Goal: Navigation & Orientation: Find specific page/section

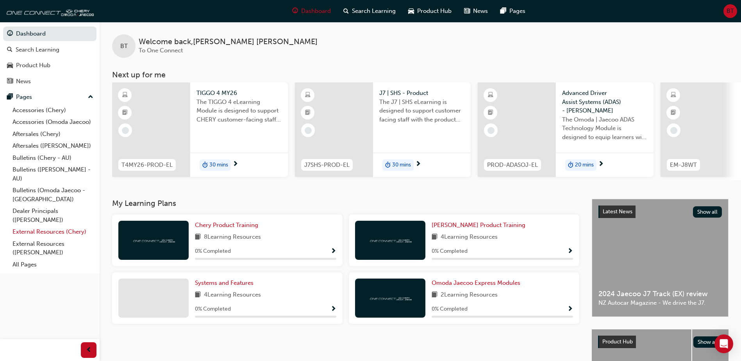
click at [54, 234] on link "External Resources (Chery)" at bounding box center [52, 232] width 87 height 12
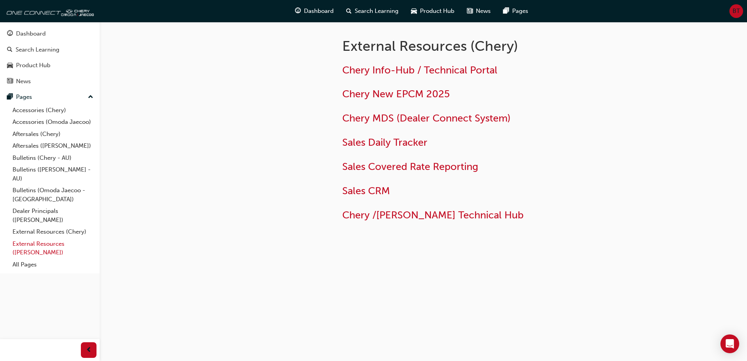
click at [56, 243] on link "External Resources ([PERSON_NAME])" at bounding box center [52, 248] width 87 height 21
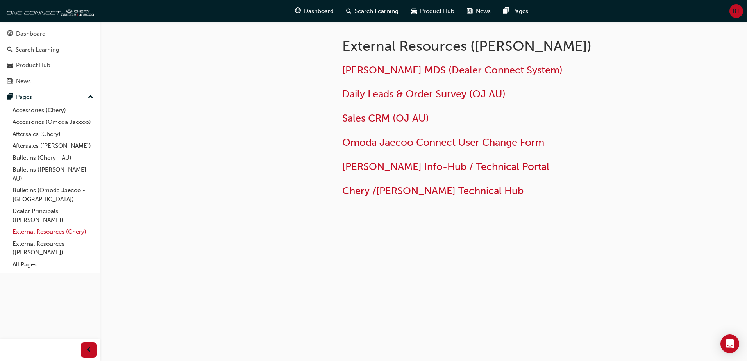
click at [55, 236] on link "External Resources (Chery)" at bounding box center [52, 232] width 87 height 12
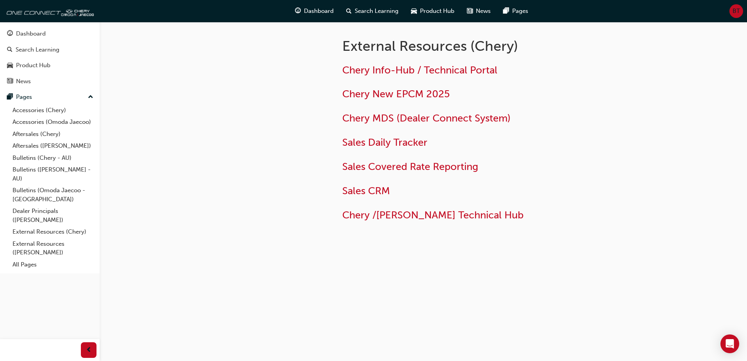
click at [186, 210] on div "External Resources (Chery) Chery Info-Hub / Technical Portal Chery New EPCM 202…" at bounding box center [373, 180] width 747 height 361
click at [23, 35] on div "Dashboard" at bounding box center [31, 33] width 30 height 9
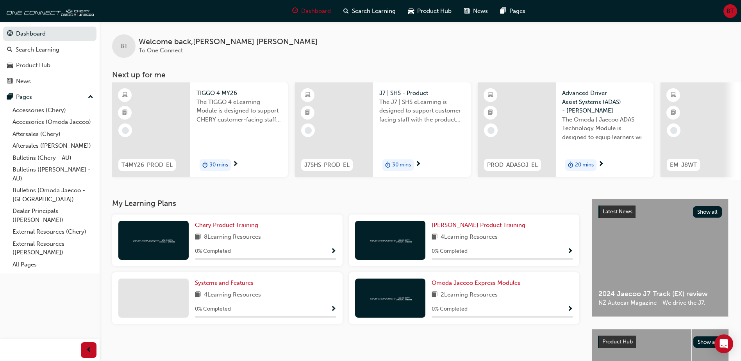
click at [123, 44] on span "BT" at bounding box center [123, 46] width 7 height 9
click at [121, 45] on span "BT" at bounding box center [123, 46] width 7 height 9
click at [728, 14] on span "BT" at bounding box center [730, 11] width 7 height 9
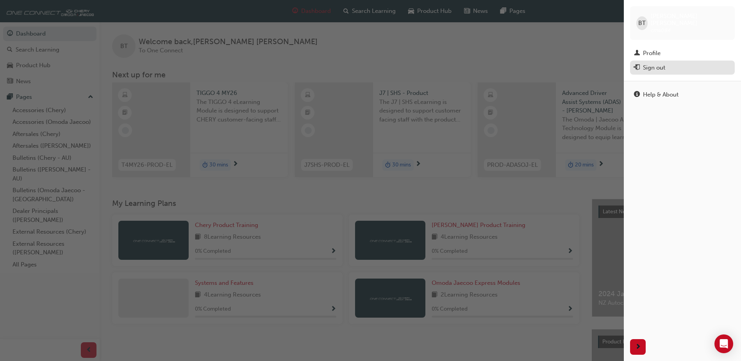
click at [661, 63] on div "Sign out" at bounding box center [654, 67] width 22 height 9
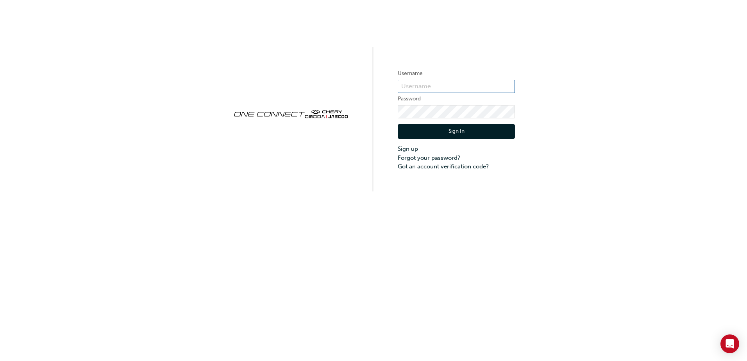
type input "cma084"
click at [454, 131] on button "Sign In" at bounding box center [456, 131] width 117 height 15
